Goal: Find specific page/section: Find specific page/section

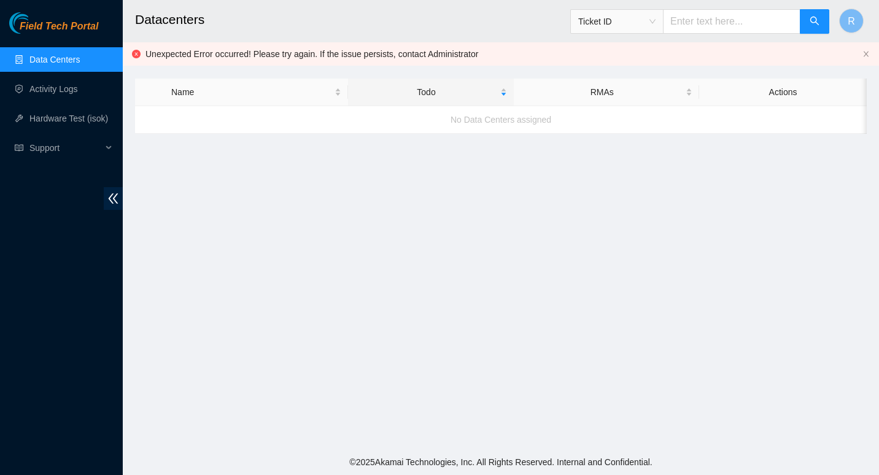
click at [72, 63] on link "Data Centers" at bounding box center [54, 60] width 50 height 10
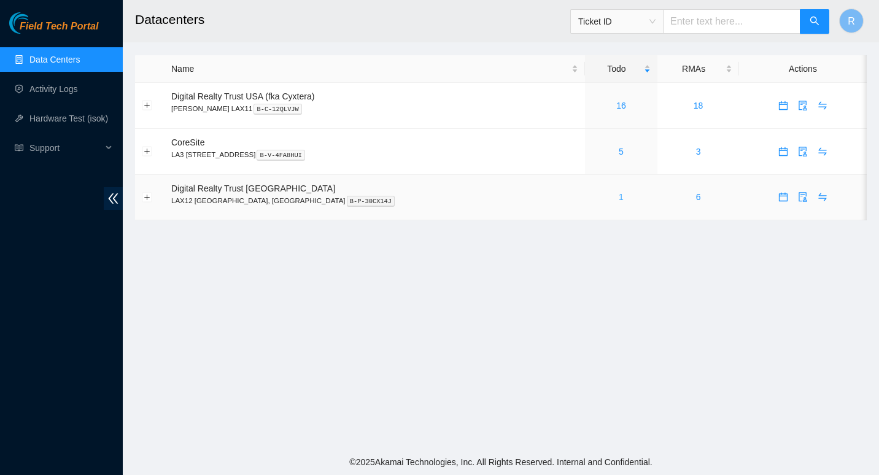
click at [619, 195] on link "1" at bounding box center [621, 197] width 5 height 10
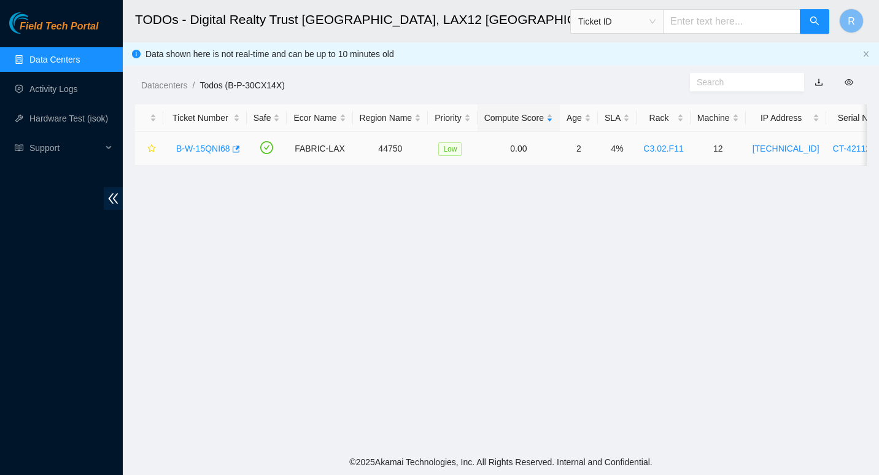
click at [201, 148] on link "B-W-15QNI68" at bounding box center [203, 149] width 54 height 10
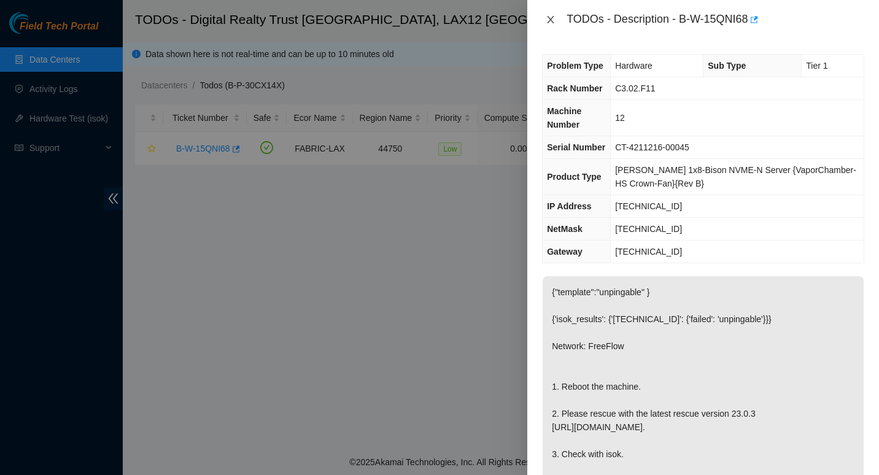
click at [550, 20] on icon "close" at bounding box center [551, 19] width 7 height 7
